Goal: Task Accomplishment & Management: Use online tool/utility

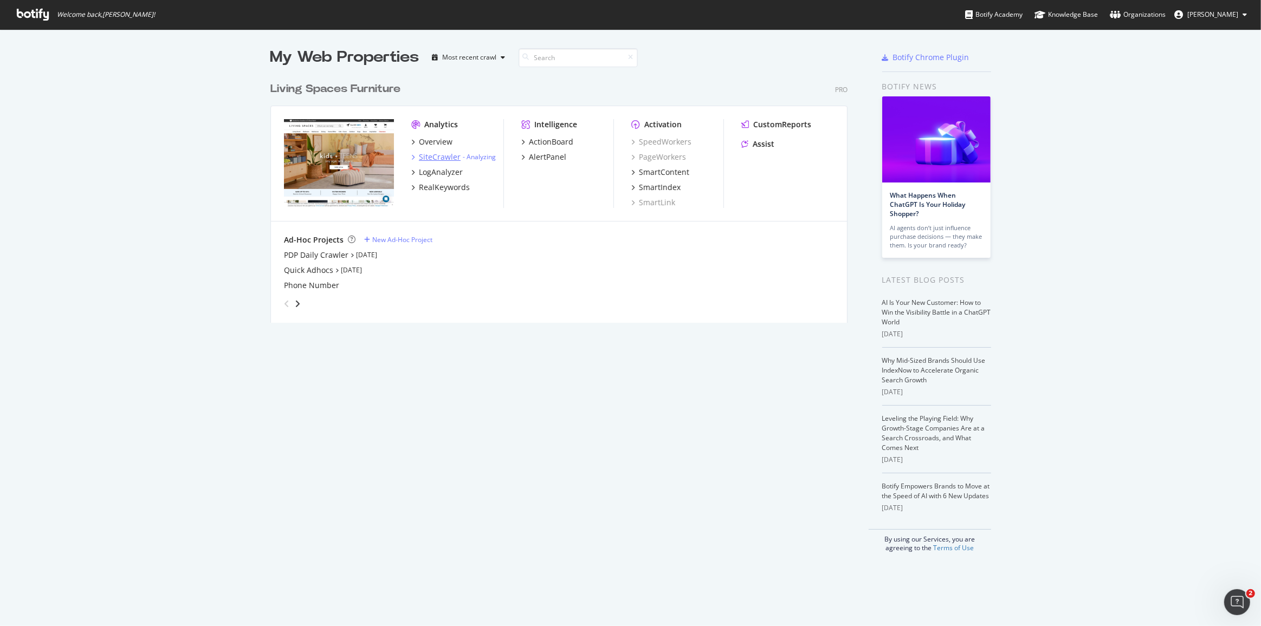
click at [433, 160] on div "SiteCrawler" at bounding box center [440, 157] width 42 height 11
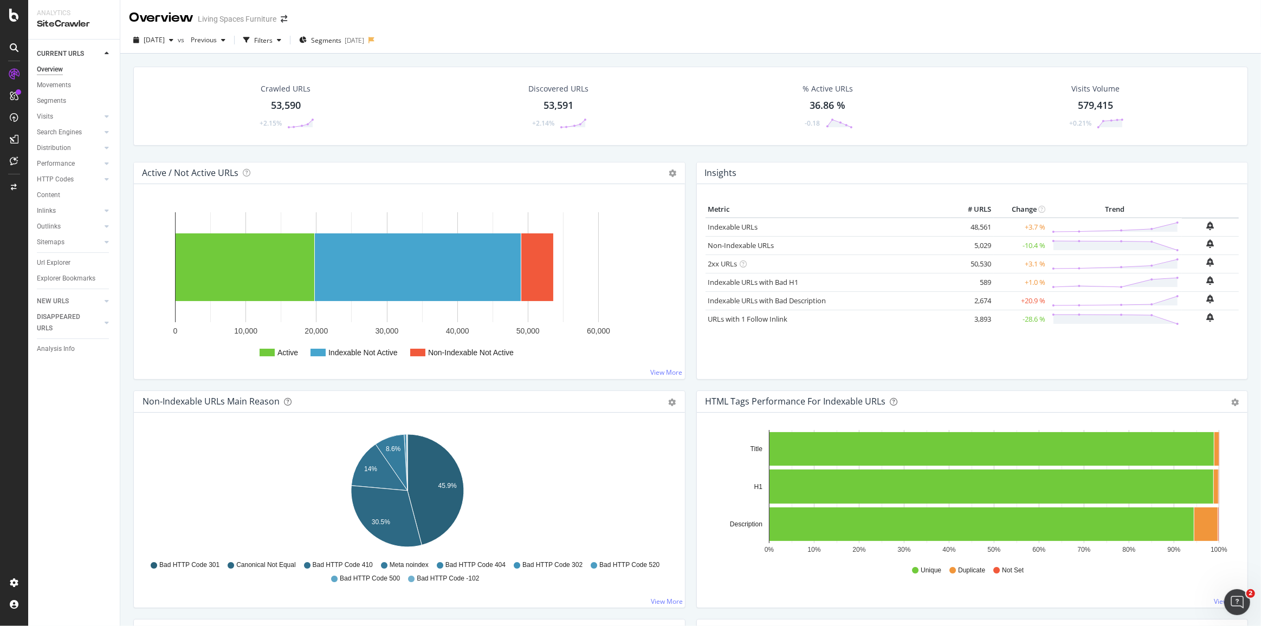
drag, startPoint x: 60, startPoint y: 258, endPoint x: 179, endPoint y: 163, distance: 152.3
click at [60, 257] on div "Url Explorer" at bounding box center [54, 262] width 34 height 11
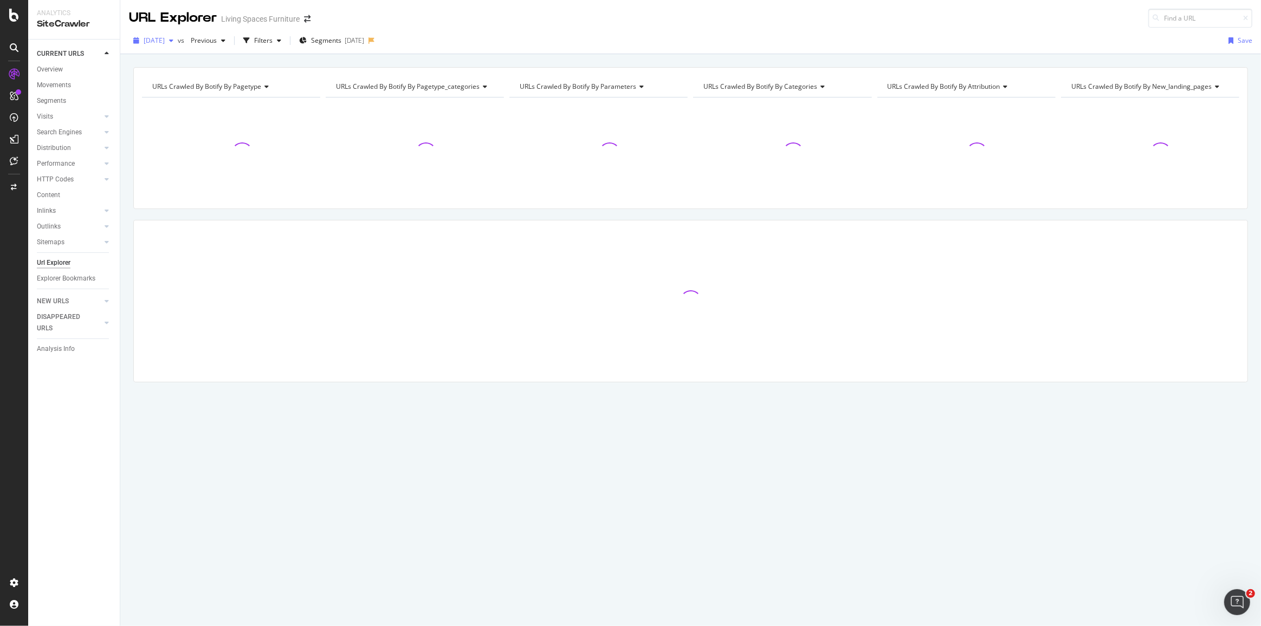
click at [178, 38] on div "button" at bounding box center [171, 40] width 13 height 7
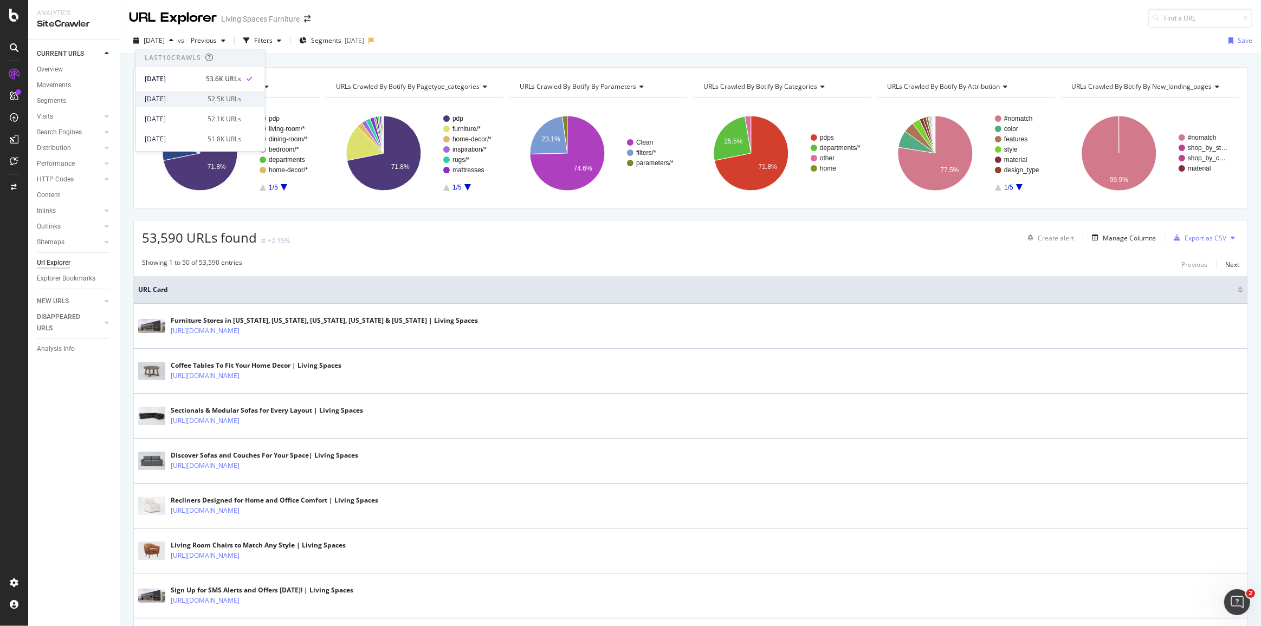
click at [183, 96] on div "[DATE]" at bounding box center [173, 99] width 56 height 10
click at [165, 41] on span "[DATE]" at bounding box center [154, 40] width 21 height 9
click at [594, 16] on div "URL Explorer Living Spaces Furniture" at bounding box center [690, 14] width 1141 height 28
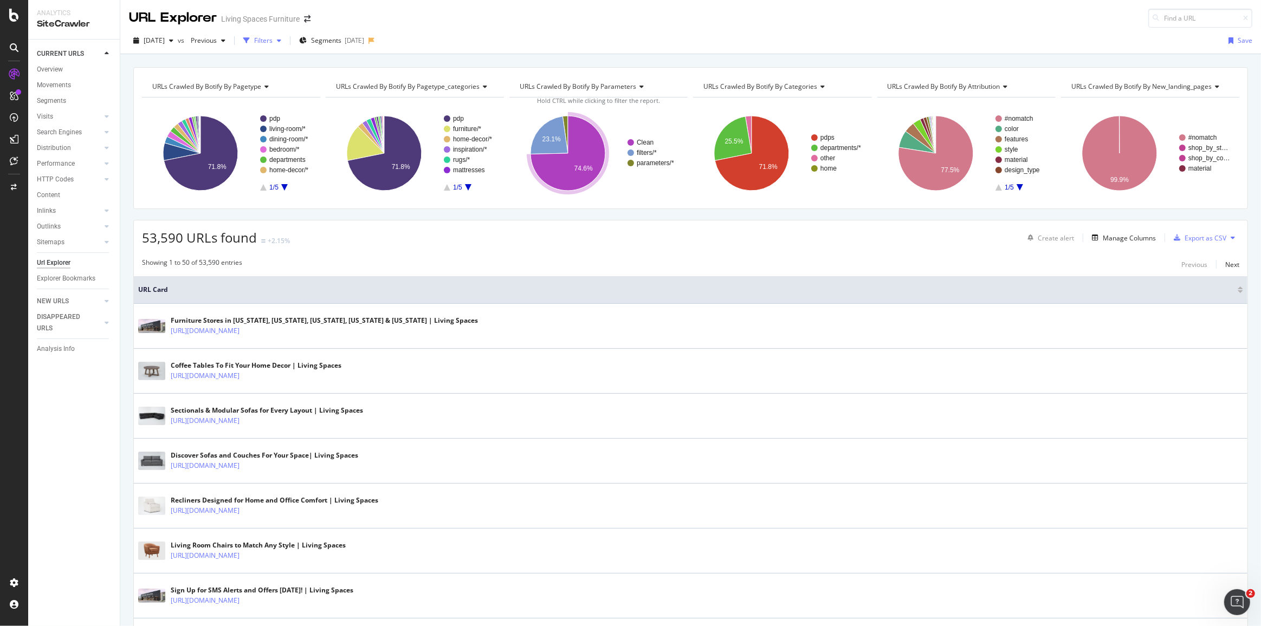
click at [286, 43] on div "button" at bounding box center [279, 40] width 13 height 7
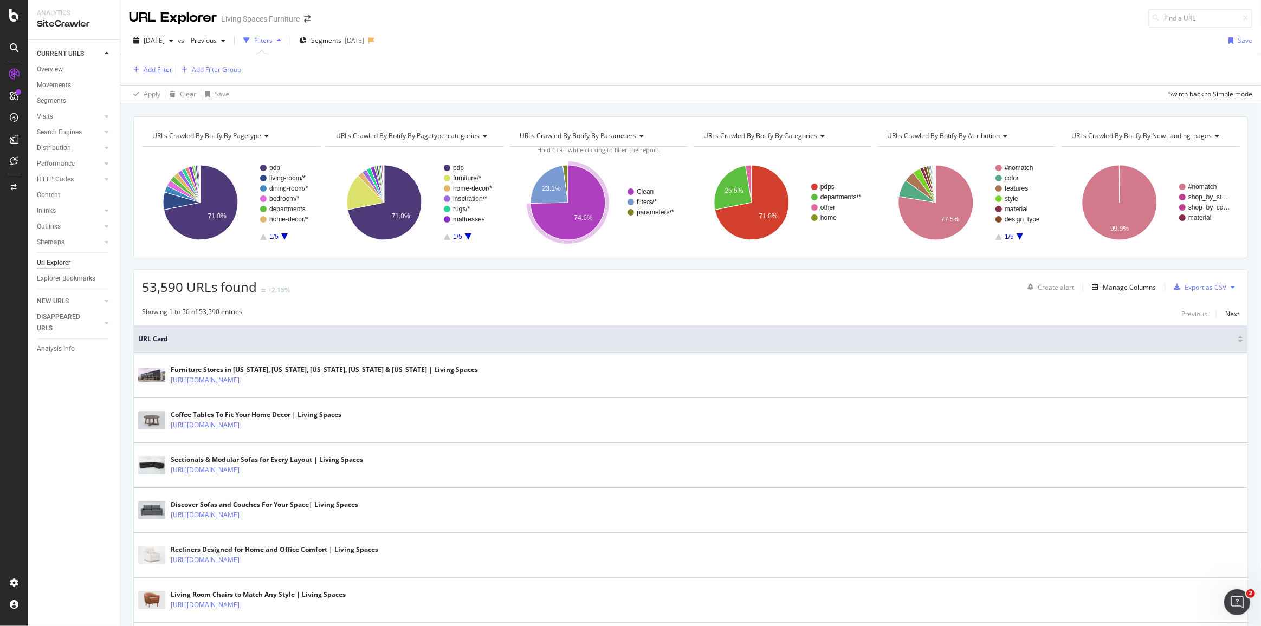
click at [155, 71] on div "Add Filter" at bounding box center [158, 69] width 29 height 9
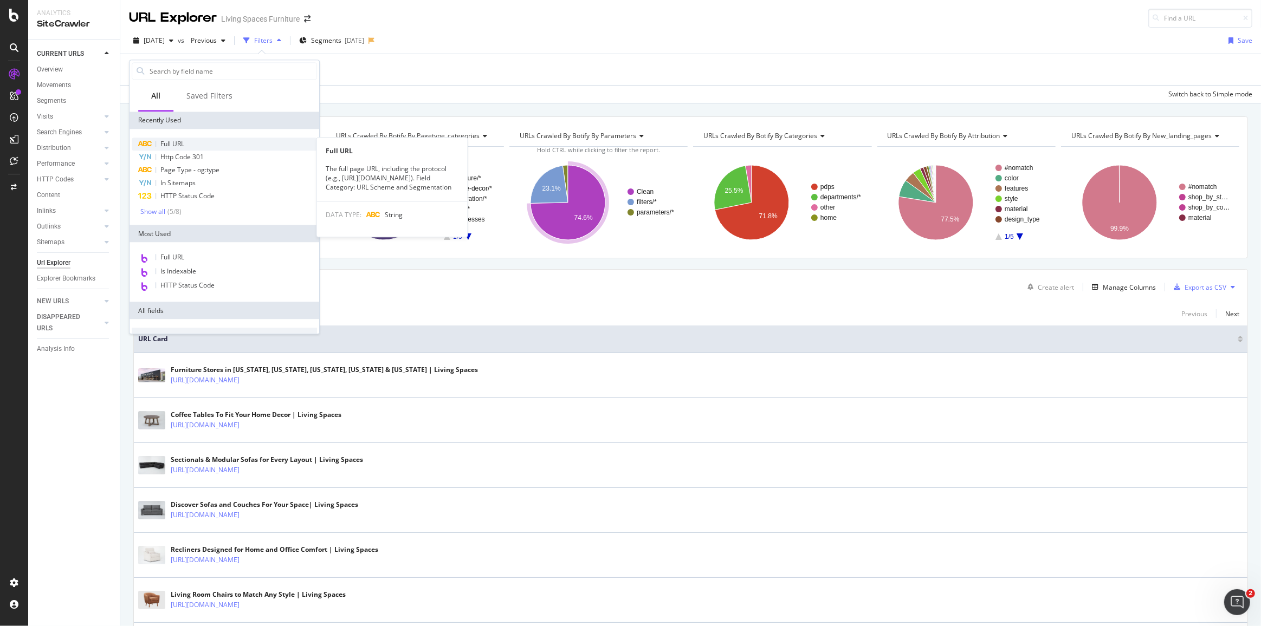
click at [173, 144] on span "Full URL" at bounding box center [172, 143] width 24 height 9
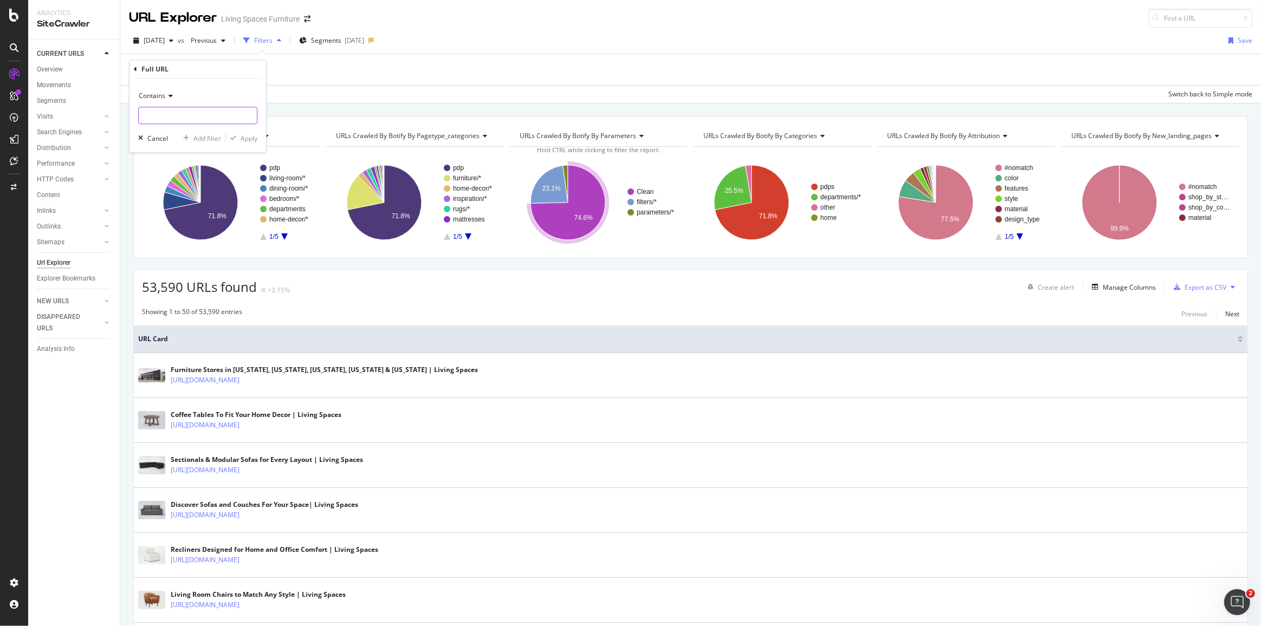
click at [182, 116] on input "text" at bounding box center [198, 115] width 118 height 17
type input "summer-deals"
click at [251, 139] on div "Apply" at bounding box center [249, 138] width 17 height 9
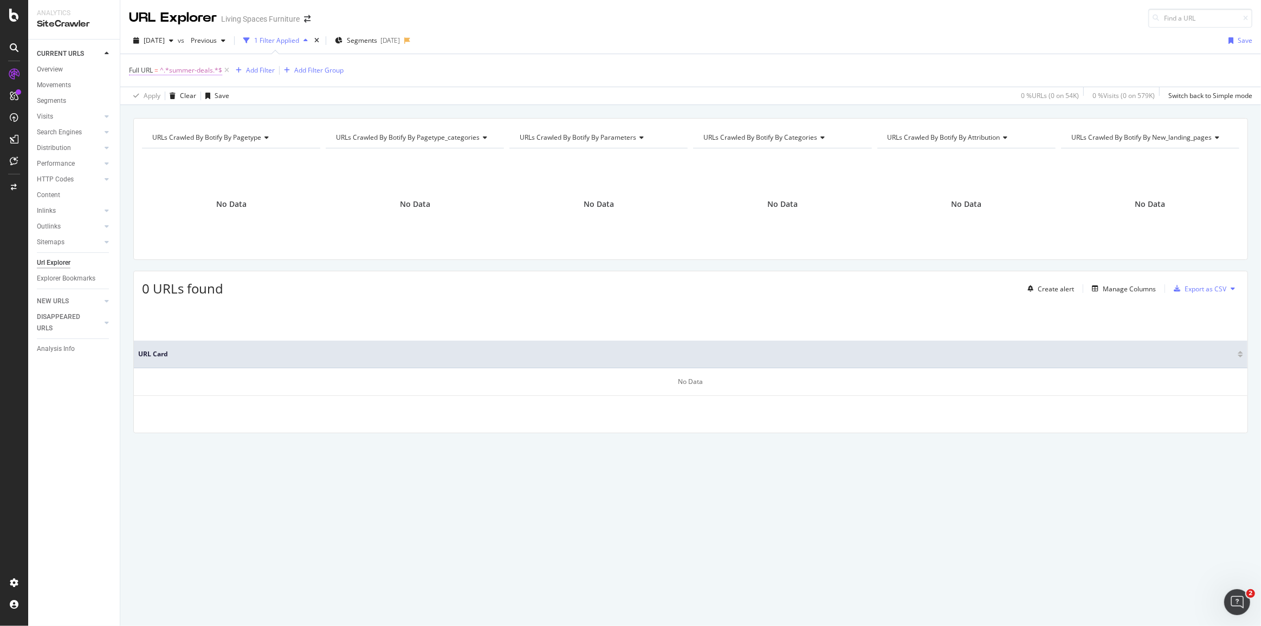
click at [207, 70] on span "^.*summer-deals.*$" at bounding box center [191, 70] width 62 height 15
click at [171, 114] on input "summer-deals" at bounding box center [190, 114] width 102 height 17
click at [169, 111] on input "summer-deals" at bounding box center [190, 114] width 102 height 17
type input "summerdeals"
click at [245, 134] on div "Apply" at bounding box center [249, 137] width 17 height 9
